Goal: Find specific page/section: Find specific page/section

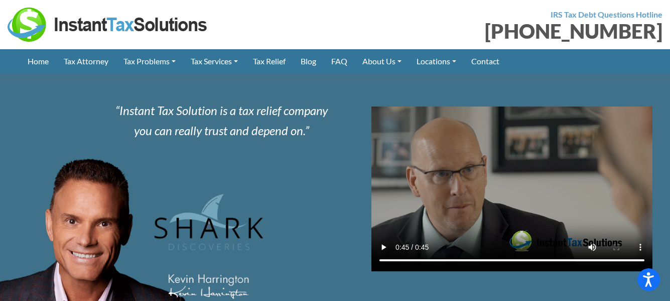
scroll to position [1011, 0]
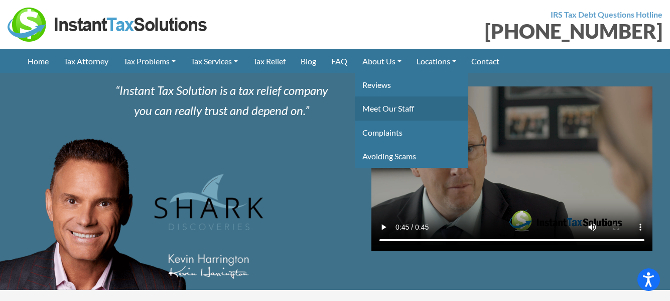
click at [391, 109] on link "Meet Our Staff" at bounding box center [411, 108] width 113 height 24
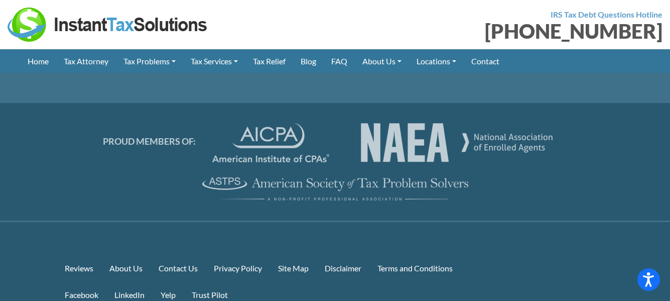
scroll to position [5827, 0]
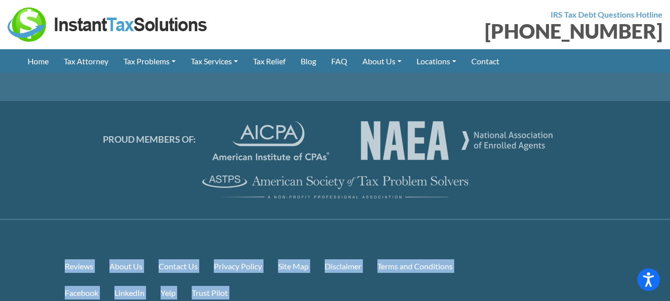
drag, startPoint x: 660, startPoint y: 238, endPoint x: 451, endPoint y: 105, distance: 248.3
click at [451, 105] on footer "Free Consultation Instant Tax Solutions 1110 W Park Pl STE 208 , Coeur d’Alene …" at bounding box center [335, 65] width 670 height 661
click at [38, 62] on link "Home" at bounding box center [38, 61] width 36 height 24
